Goal: Information Seeking & Learning: Learn about a topic

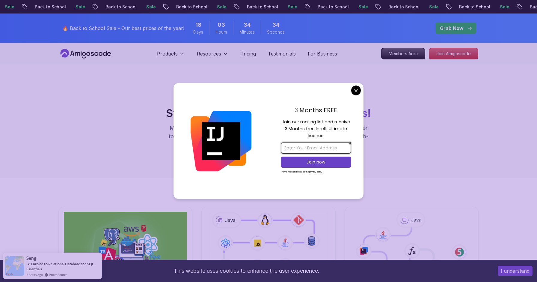
click at [306, 150] on input "email" at bounding box center [316, 147] width 70 height 11
type input "[EMAIL_ADDRESS][DOMAIN_NAME]"
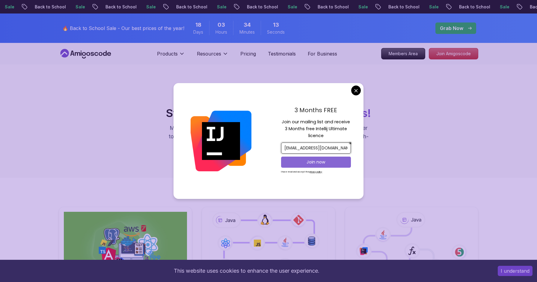
click at [328, 161] on p "Join now" at bounding box center [316, 162] width 57 height 6
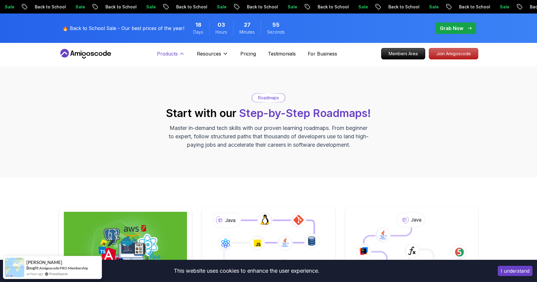
click at [174, 55] on p "Products" at bounding box center [167, 53] width 21 height 7
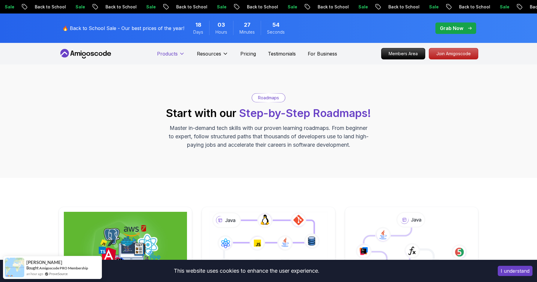
click at [175, 55] on p "Products" at bounding box center [167, 53] width 21 height 7
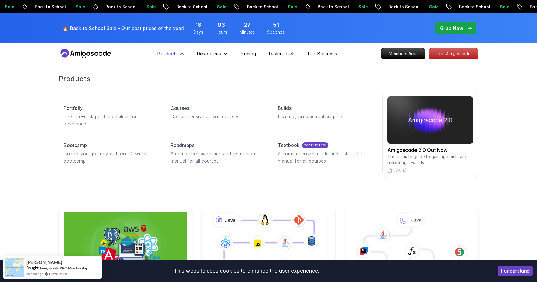
click at [175, 55] on p "Products" at bounding box center [167, 53] width 21 height 7
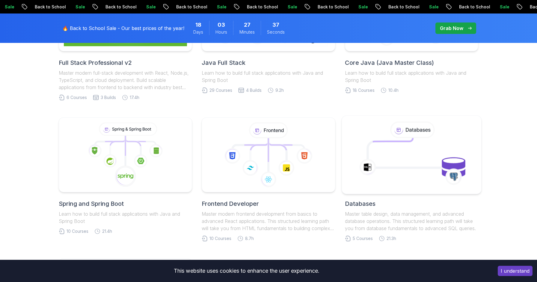
scroll to position [256, 0]
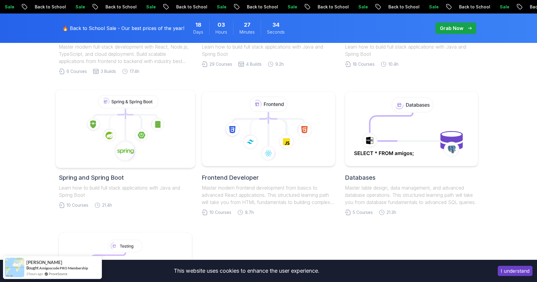
click at [118, 137] on icon at bounding box center [126, 129] width 130 height 68
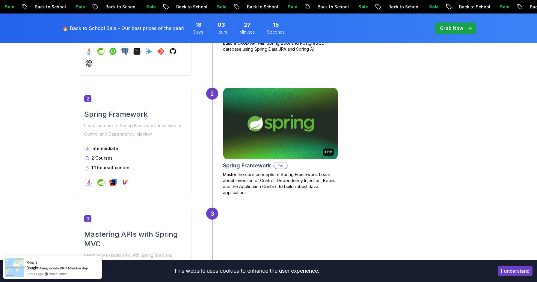
scroll to position [392, 0]
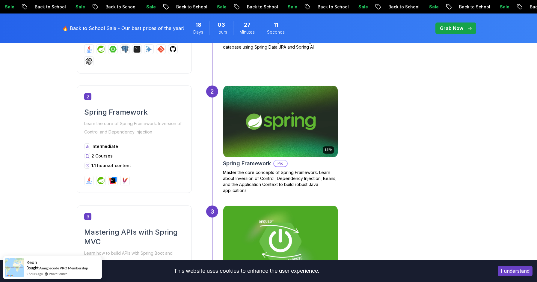
click at [264, 138] on img at bounding box center [280, 121] width 120 height 75
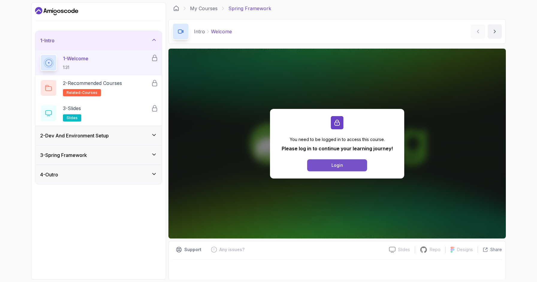
click at [348, 163] on button "Login" at bounding box center [337, 165] width 60 height 12
click at [104, 134] on h3 "2 - Dev And Environment Setup" at bounding box center [74, 135] width 69 height 7
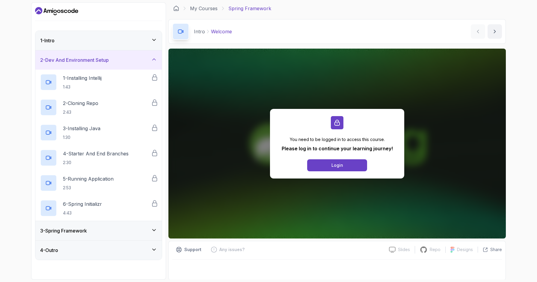
click at [115, 228] on div "3 - Spring Framework" at bounding box center [98, 230] width 117 height 7
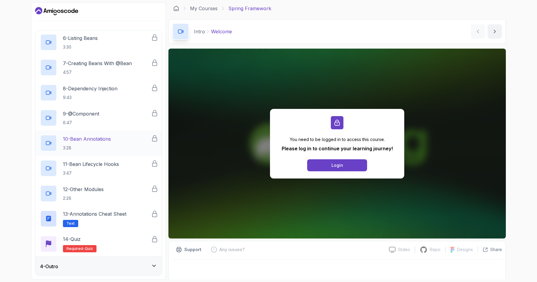
scroll to position [186, 0]
click at [98, 258] on div "4 - Outro" at bounding box center [98, 265] width 127 height 19
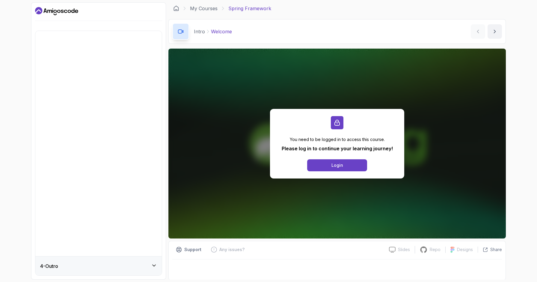
scroll to position [0, 0]
